Goal: Communication & Community: Answer question/provide support

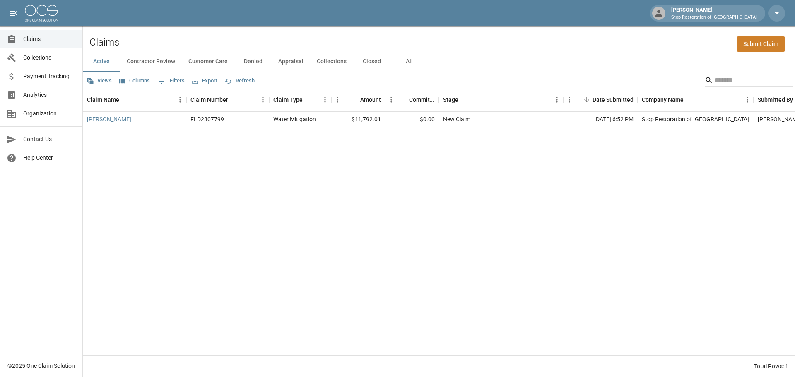
click at [91, 118] on link "[PERSON_NAME]" at bounding box center [109, 119] width 44 height 8
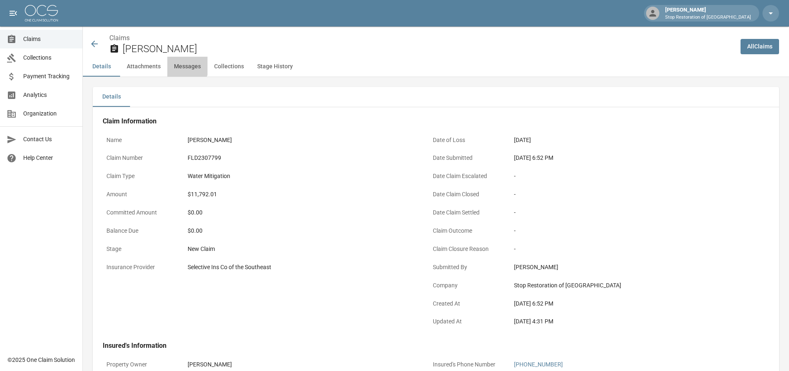
click at [183, 65] on button "Messages" at bounding box center [187, 67] width 40 height 20
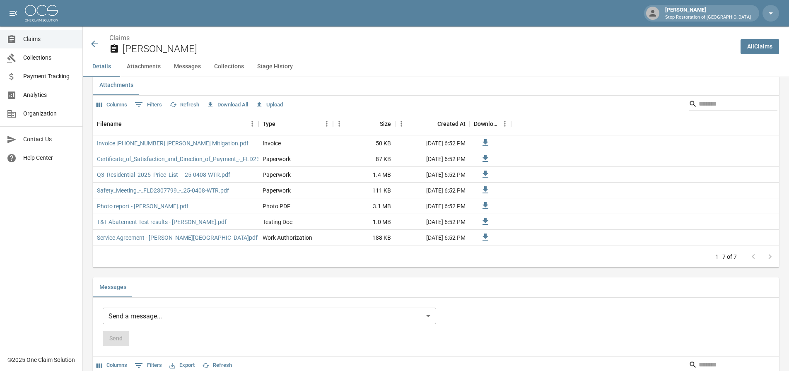
scroll to position [474, 0]
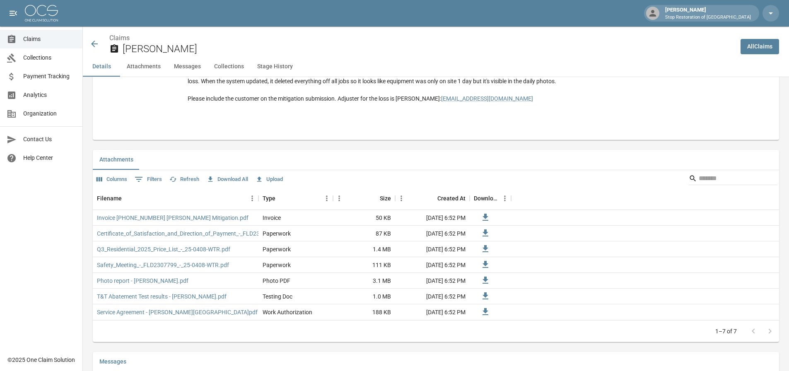
click at [281, 67] on button "Stage History" at bounding box center [274, 67] width 49 height 20
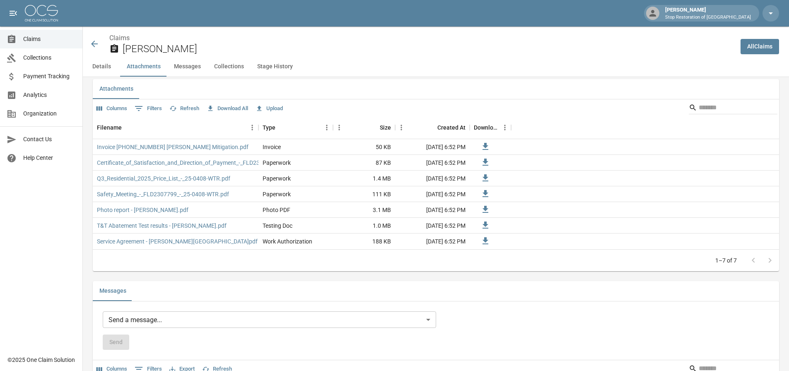
scroll to position [538, 0]
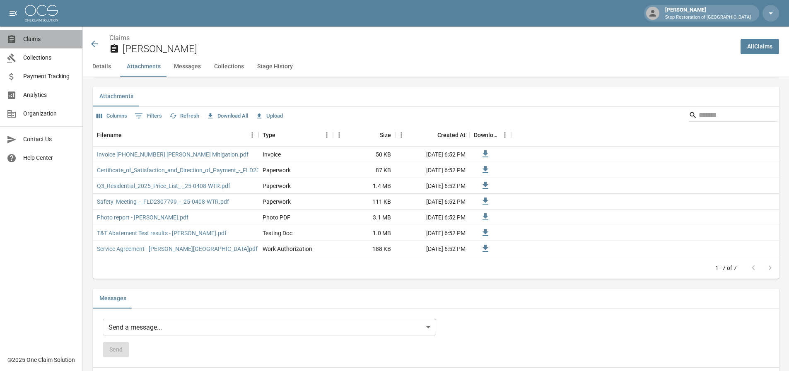
click at [37, 38] on span "Claims" at bounding box center [49, 39] width 53 height 9
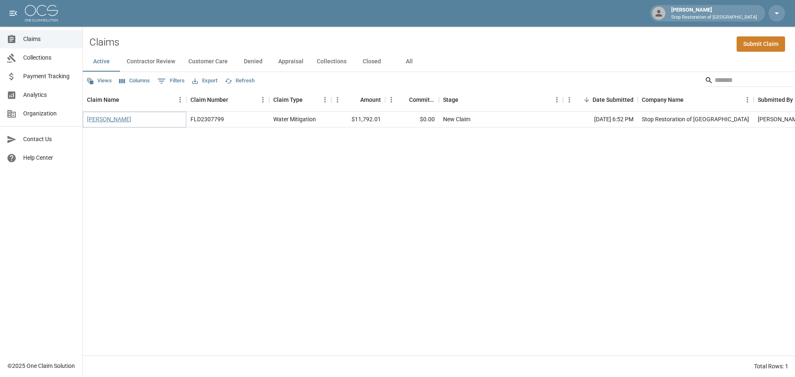
click at [93, 120] on link "[PERSON_NAME]" at bounding box center [109, 119] width 44 height 8
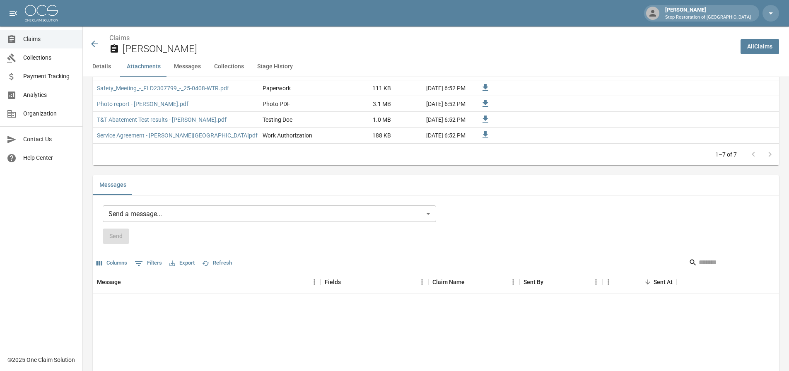
scroll to position [704, 0]
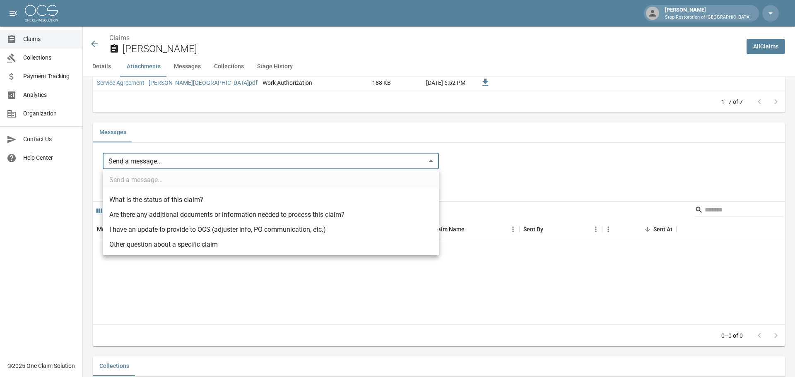
click at [162, 195] on li "What is the status of this claim?" at bounding box center [271, 199] width 336 height 15
type input "**********"
click at [125, 288] on div at bounding box center [397, 188] width 795 height 377
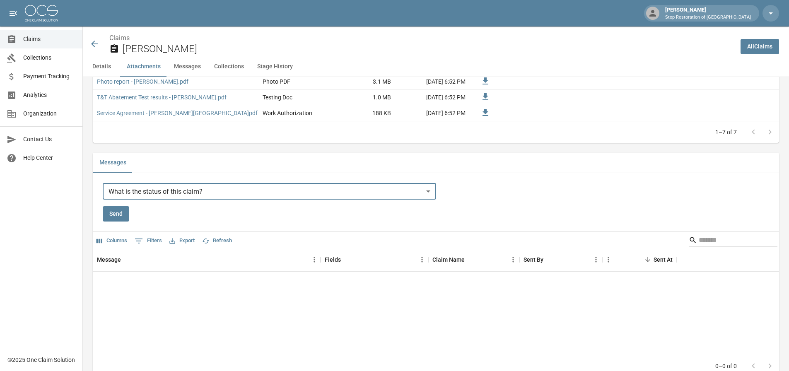
scroll to position [662, 0]
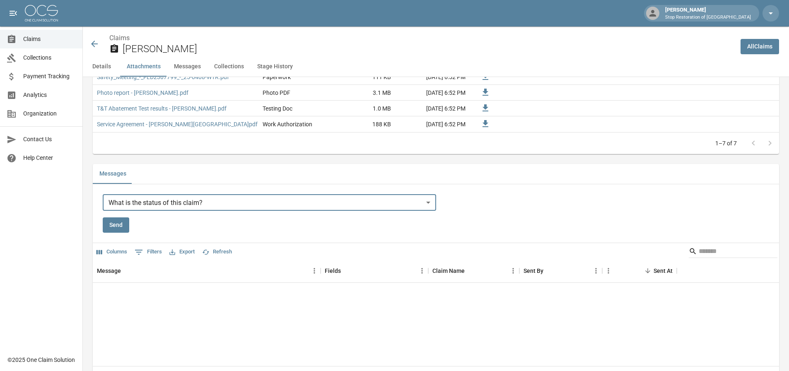
click at [116, 224] on button "Send" at bounding box center [116, 224] width 26 height 15
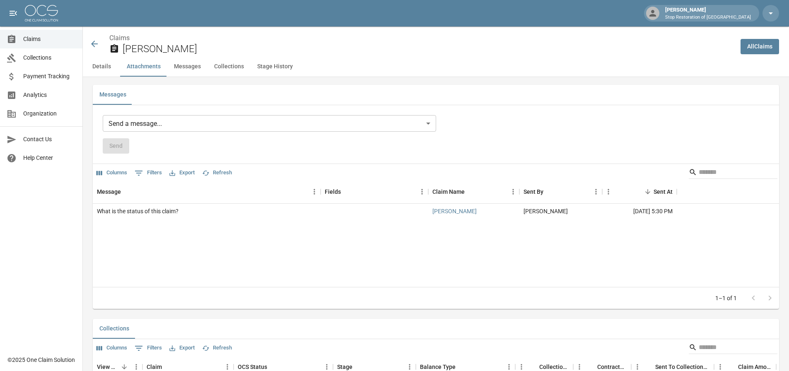
scroll to position [745, 0]
